Goal: Information Seeking & Learning: Check status

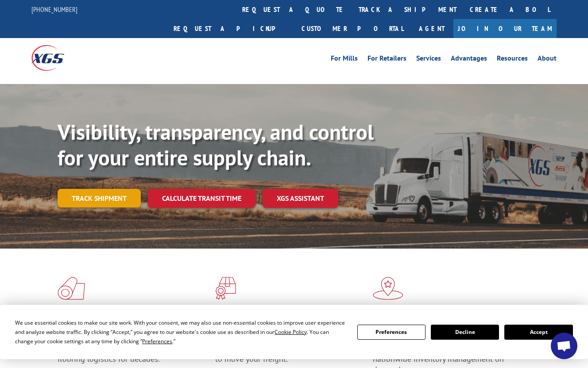
click at [106, 189] on link "Track shipment" at bounding box center [99, 198] width 83 height 19
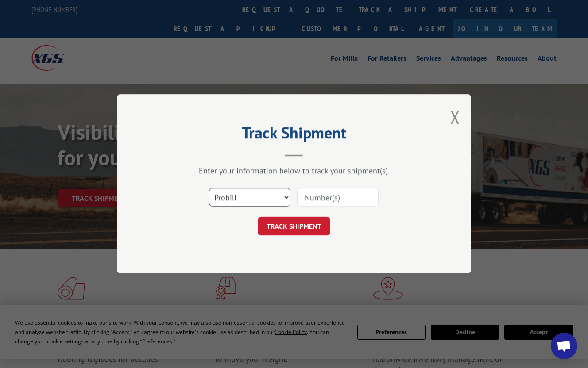
click at [241, 205] on select "Select category... Probill BOL PO" at bounding box center [249, 198] width 81 height 19
select select "po"
click at [209, 189] on select "Select category... Probill BOL PO" at bounding box center [249, 198] width 81 height 19
click at [316, 209] on div "Select category... Probill BOL PO" at bounding box center [294, 197] width 266 height 29
click at [321, 199] on input at bounding box center [337, 198] width 81 height 19
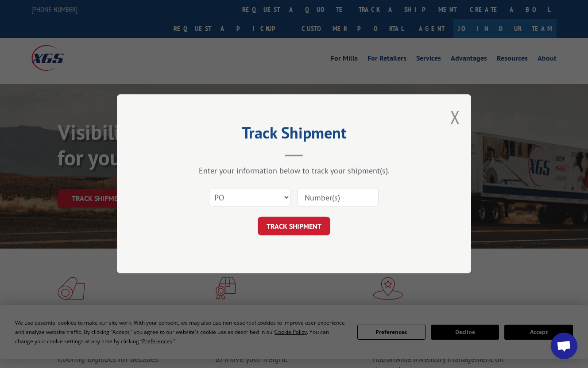
paste input "52544454"
type input "52544454"
click at [306, 221] on button "TRACK SHIPMENT" at bounding box center [294, 226] width 73 height 19
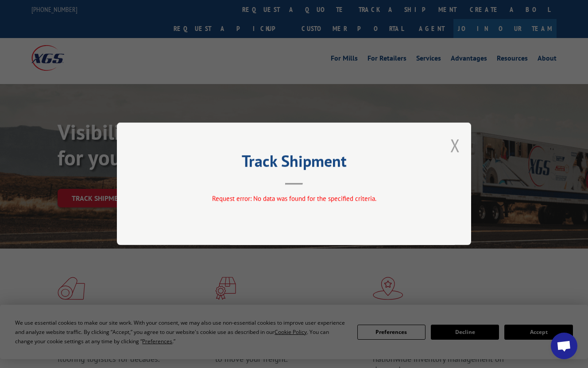
click at [459, 146] on button "Close modal" at bounding box center [455, 145] width 10 height 23
